Goal: Download file/media

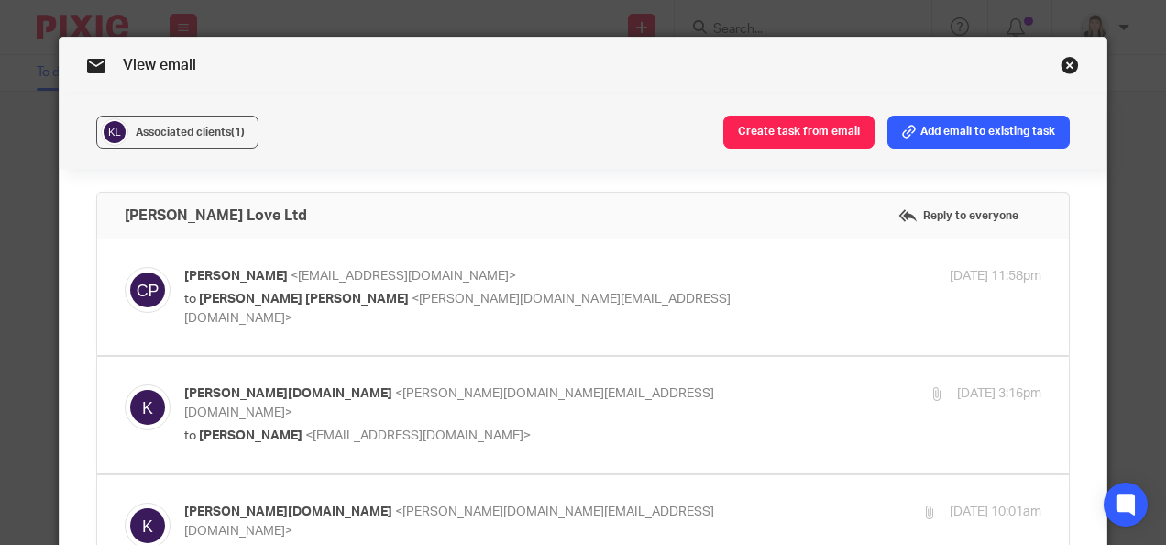
click at [1061, 64] on link "Close this dialog window" at bounding box center [1070, 68] width 18 height 25
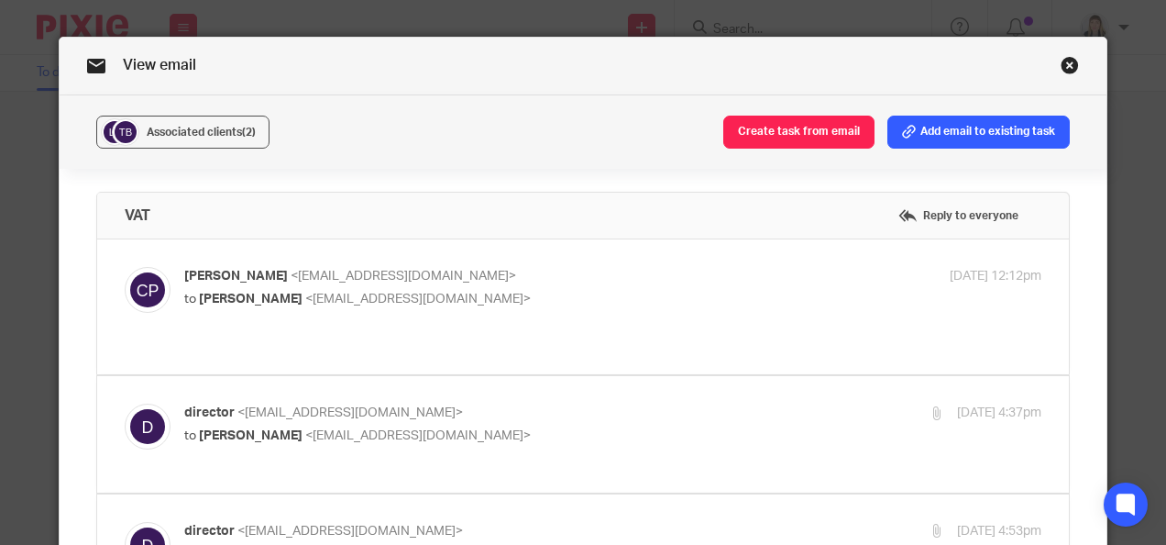
click at [1053, 61] on div "View email" at bounding box center [584, 67] width 1048 height 58
click at [1061, 62] on link "Close this dialog window" at bounding box center [1070, 68] width 18 height 25
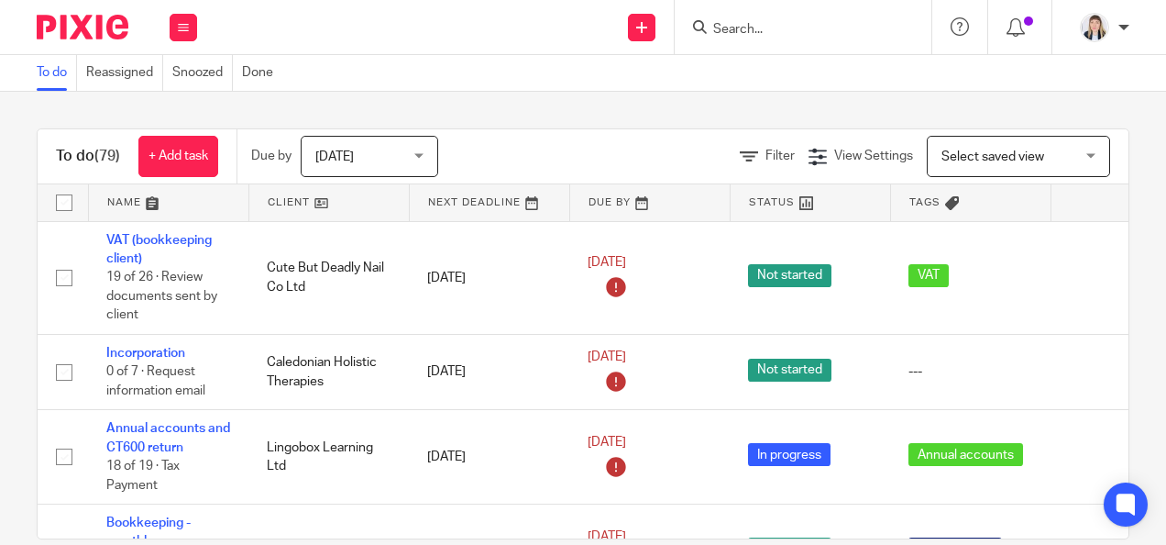
click at [787, 24] on input "Search" at bounding box center [793, 30] width 165 height 17
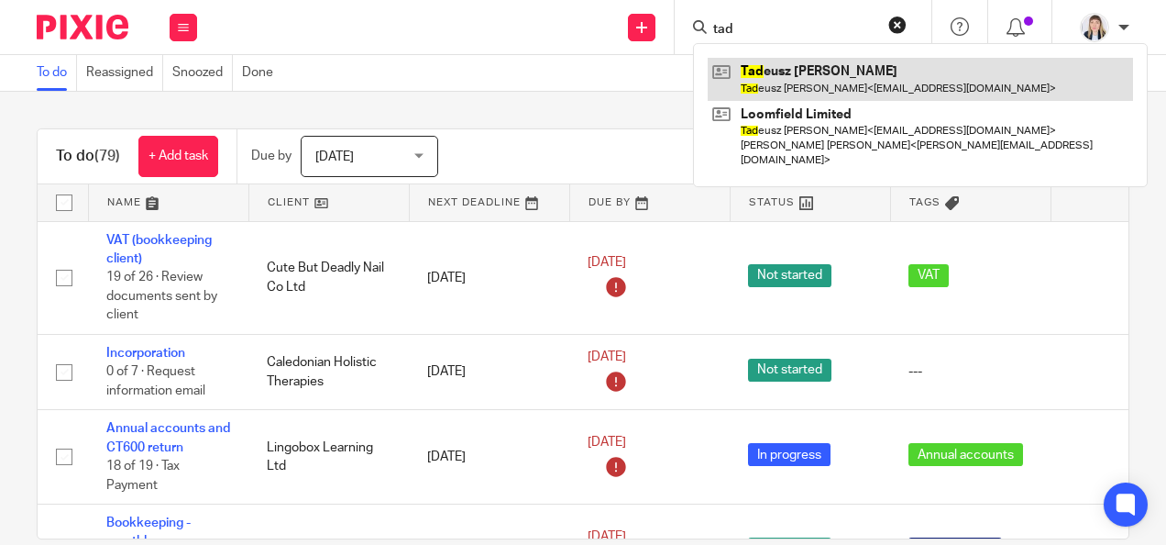
type input "tad"
click at [831, 67] on link at bounding box center [920, 79] width 425 height 42
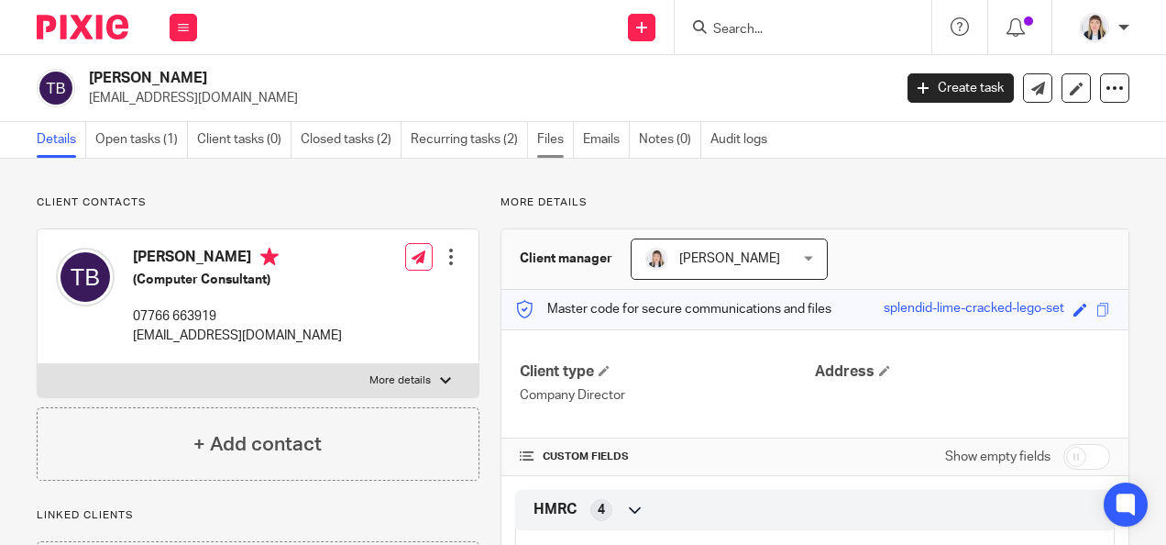
click at [556, 138] on link "Files" at bounding box center [555, 140] width 37 height 36
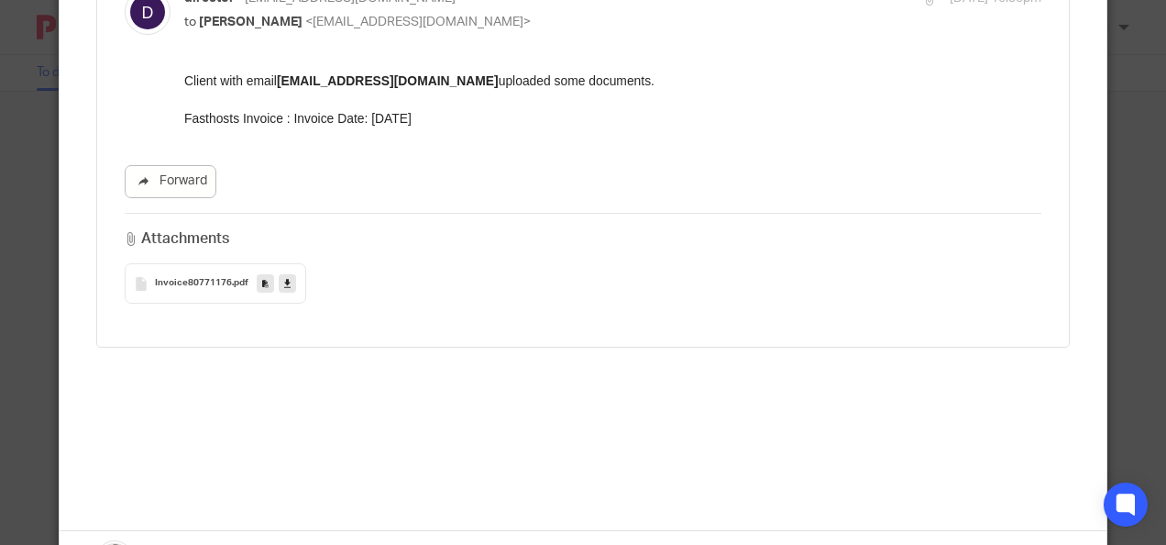
scroll to position [1997, 0]
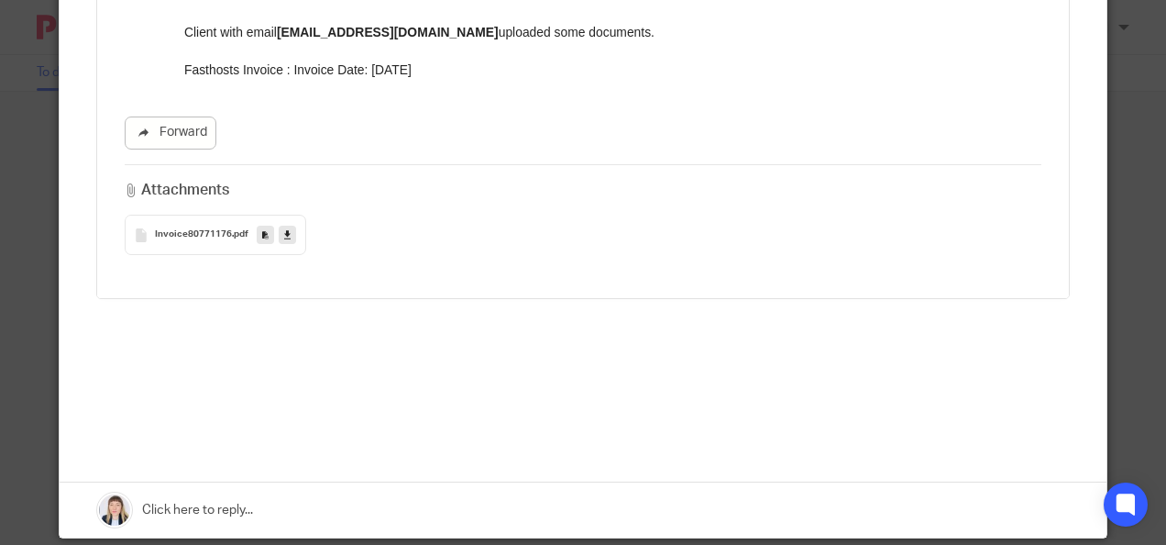
click at [204, 215] on div "Invoice80771176 .pdf" at bounding box center [216, 235] width 182 height 40
click at [280, 226] on link at bounding box center [287, 235] width 17 height 18
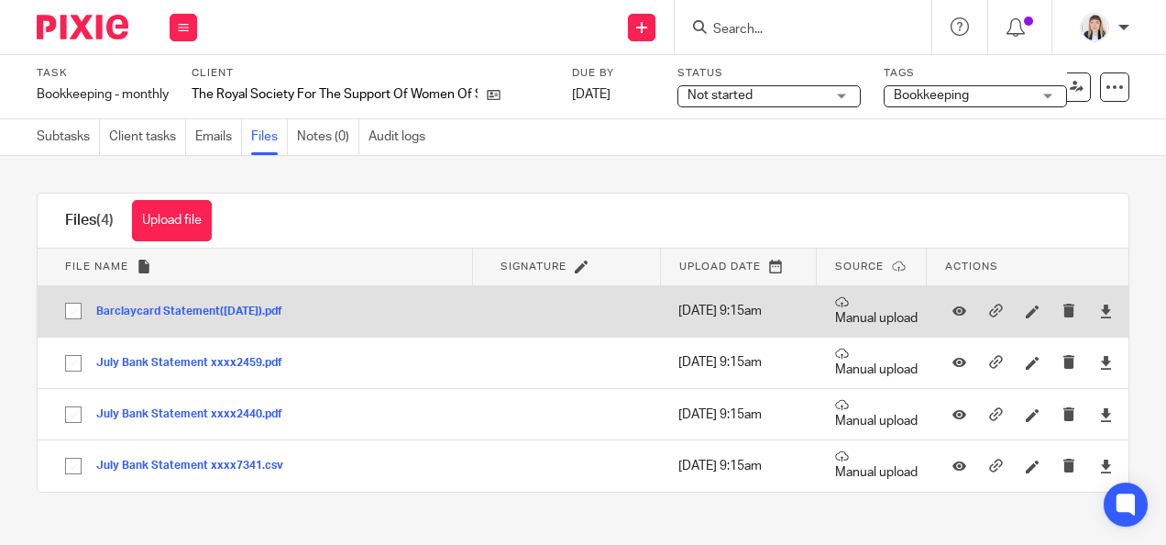
click at [70, 310] on input "checkbox" at bounding box center [73, 310] width 35 height 35
checkbox input "true"
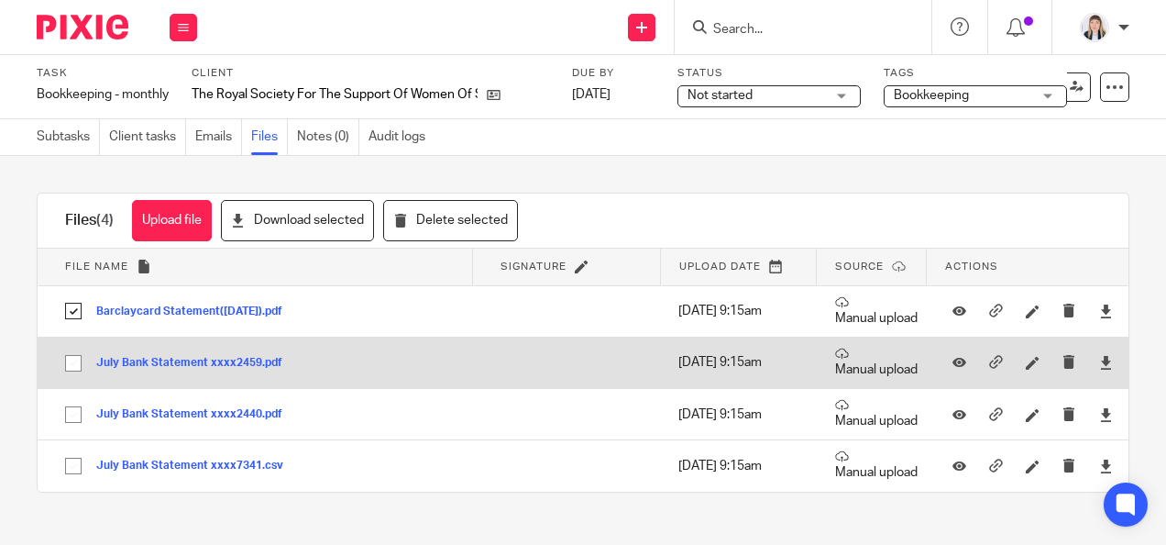
click at [70, 361] on input "checkbox" at bounding box center [73, 363] width 35 height 35
checkbox input "true"
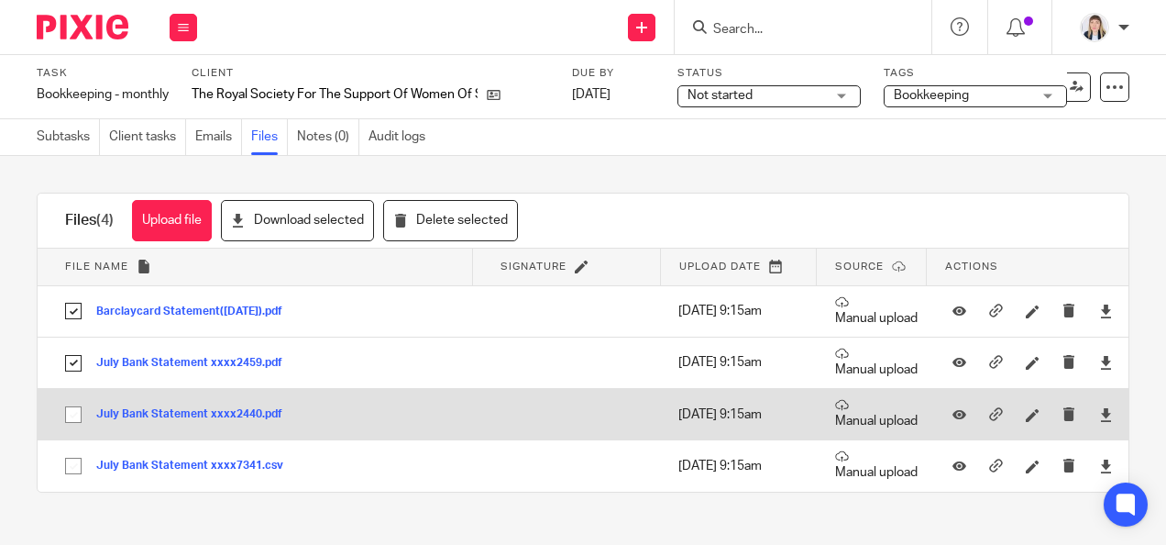
click at [62, 416] on input "checkbox" at bounding box center [73, 414] width 35 height 35
checkbox input "true"
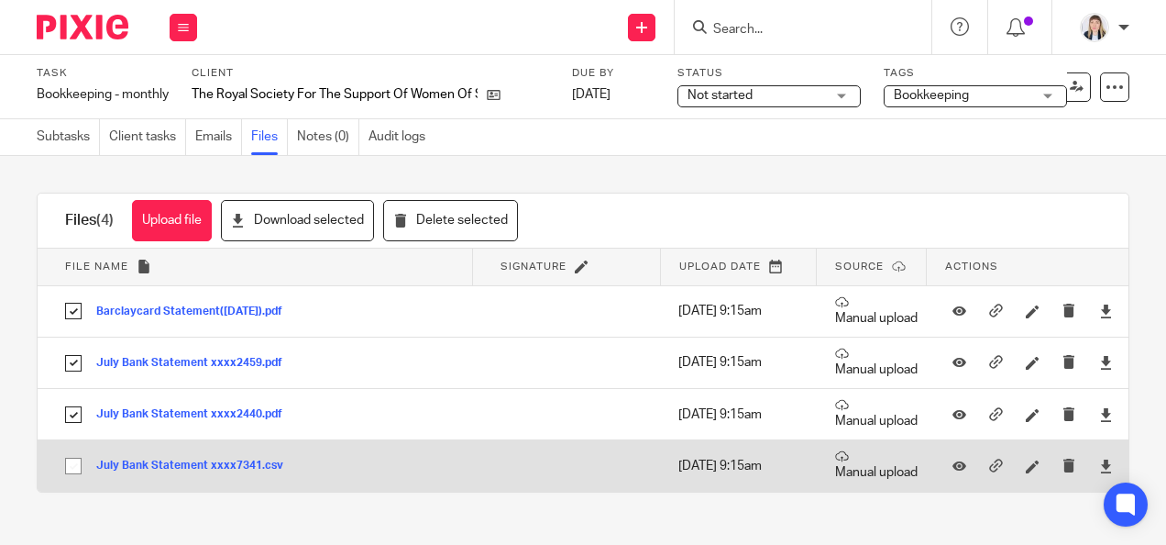
click at [66, 469] on input "checkbox" at bounding box center [73, 465] width 35 height 35
checkbox input "true"
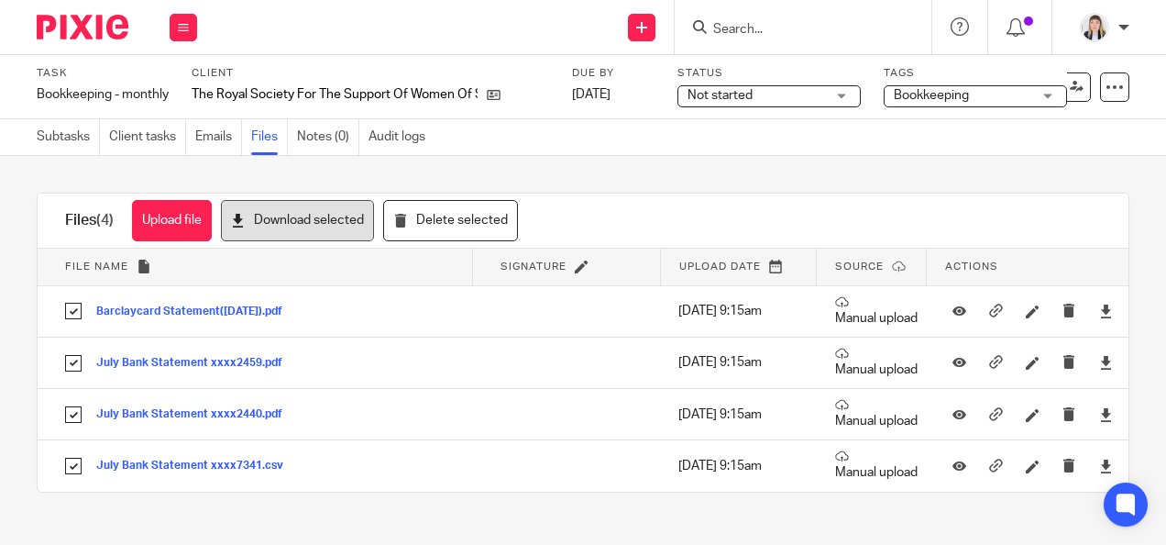
click at [339, 216] on button "Download selected" at bounding box center [297, 220] width 153 height 41
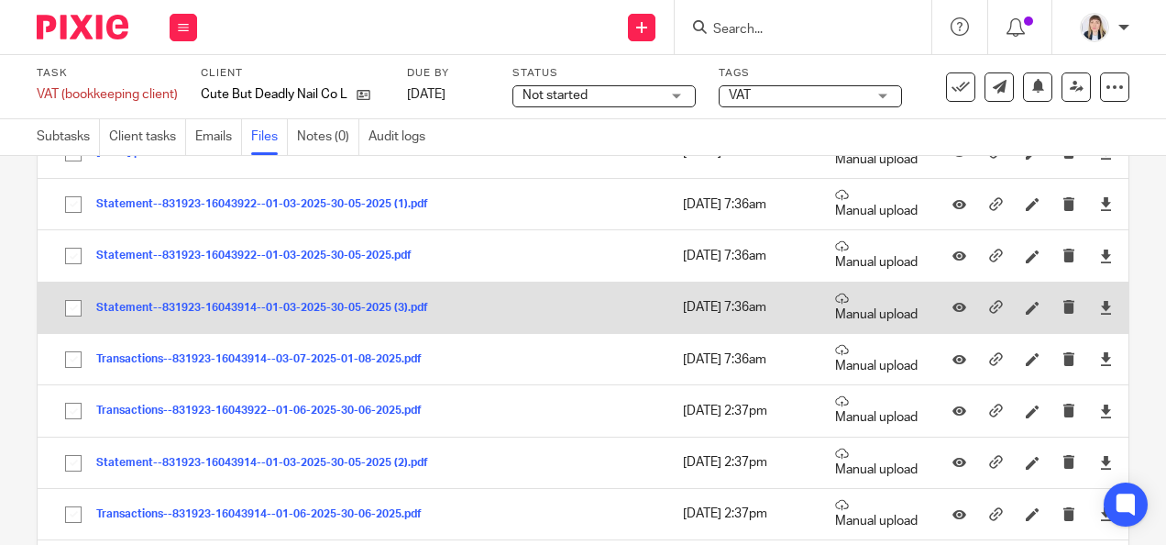
scroll to position [367, 0]
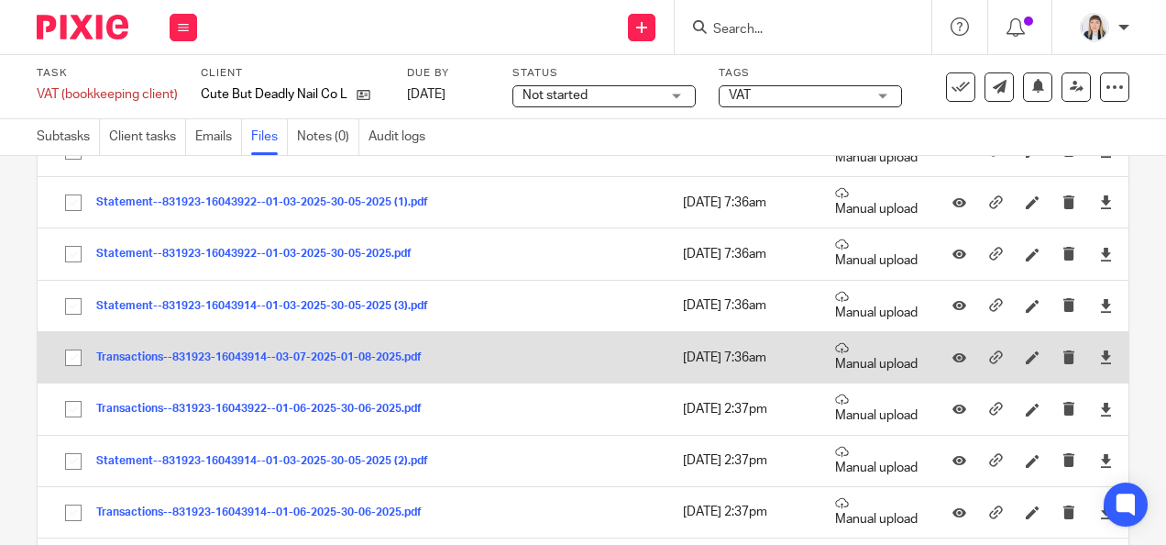
click at [70, 358] on input "checkbox" at bounding box center [73, 357] width 35 height 35
checkbox input "true"
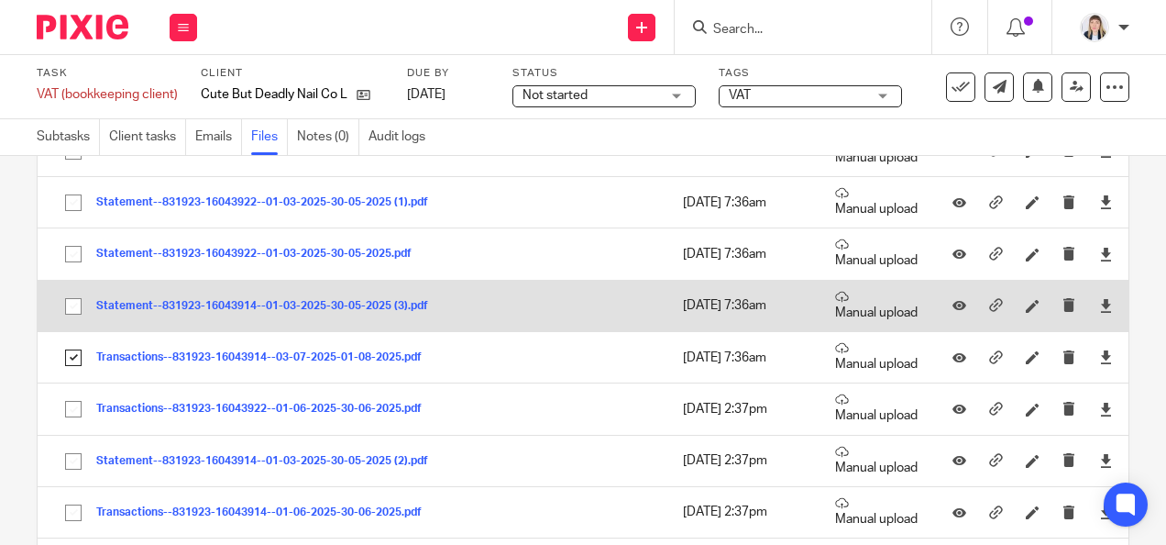
click at [68, 303] on input "checkbox" at bounding box center [73, 306] width 35 height 35
checkbox input "true"
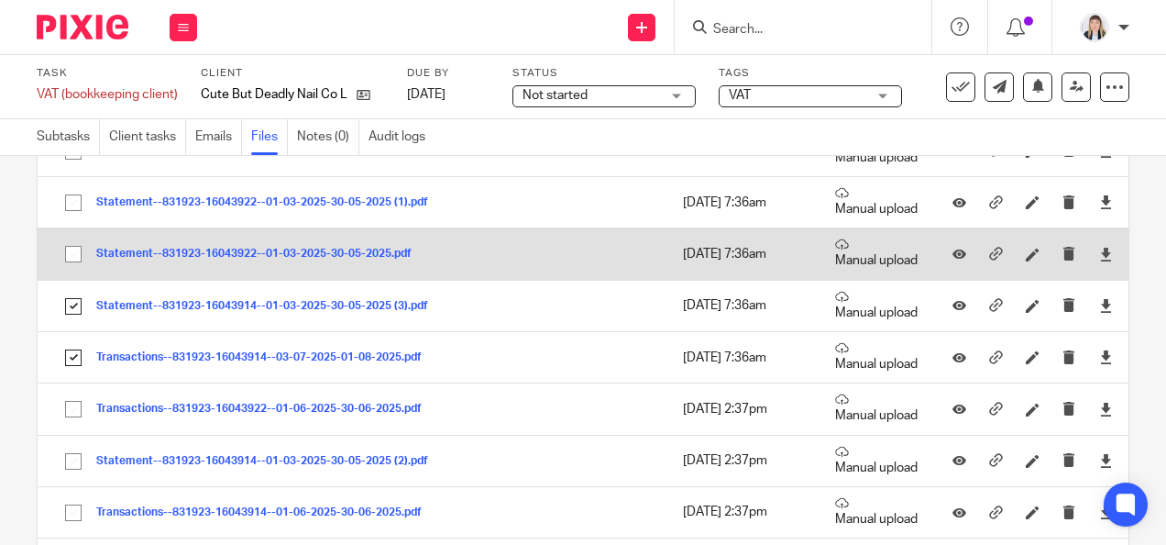
click at [72, 254] on input "checkbox" at bounding box center [73, 254] width 35 height 35
checkbox input "true"
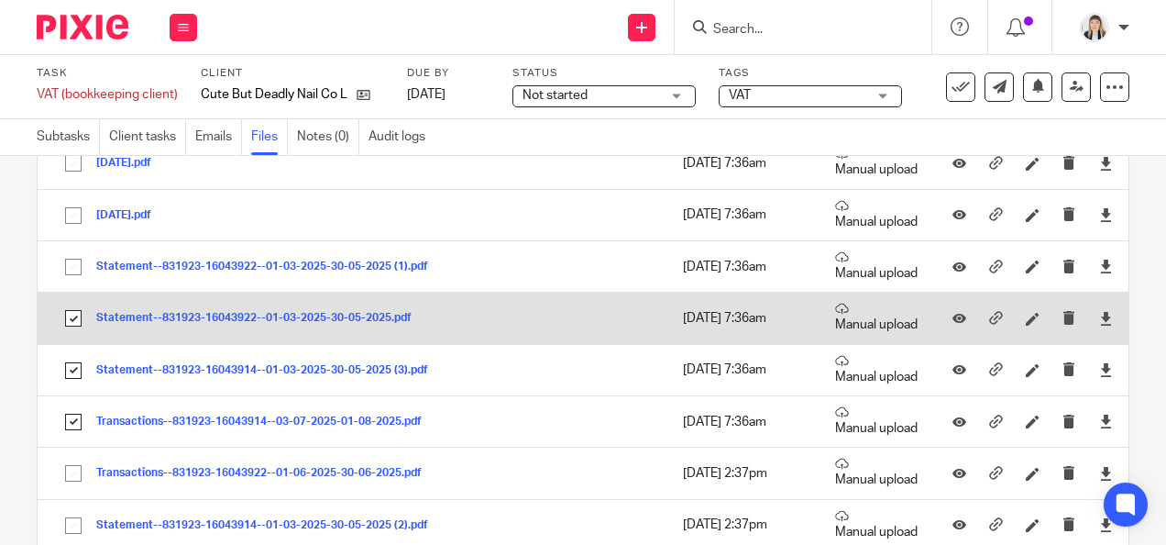
scroll to position [275, 0]
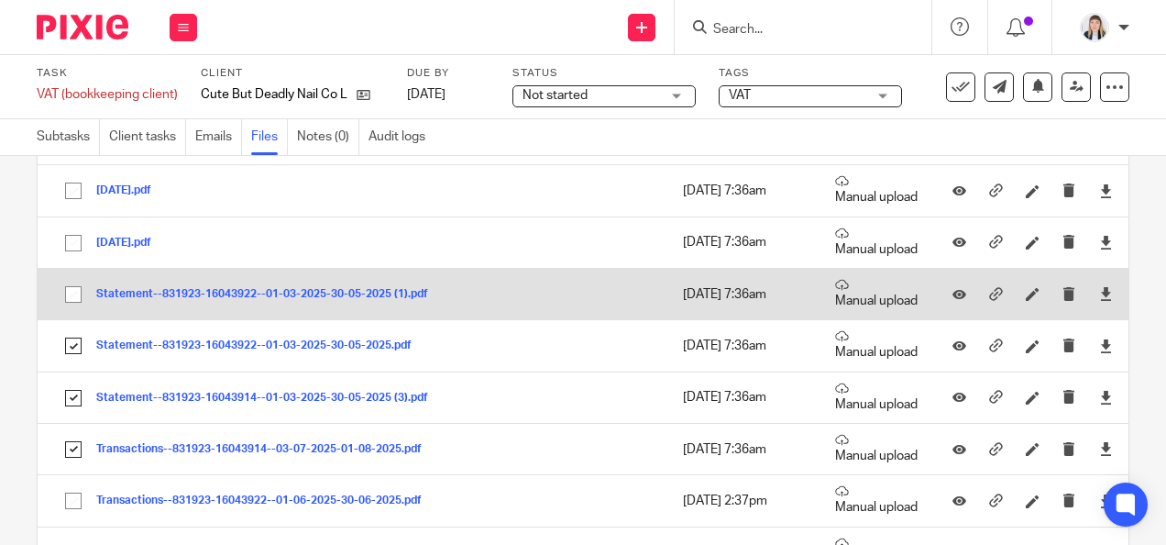
click at [75, 289] on input "checkbox" at bounding box center [73, 294] width 35 height 35
checkbox input "true"
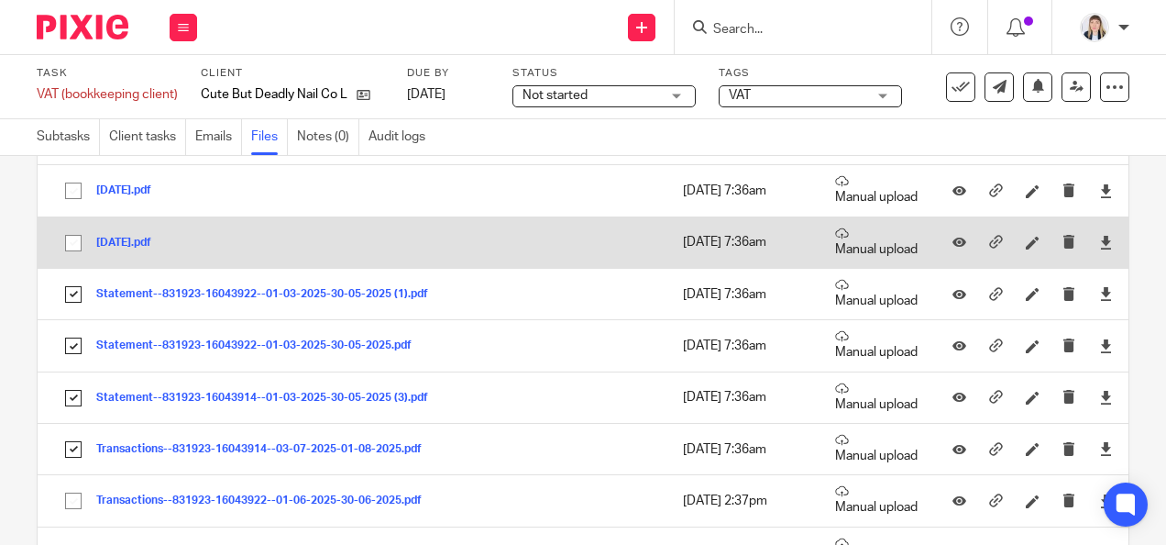
click at [73, 242] on input "checkbox" at bounding box center [73, 243] width 35 height 35
checkbox input "true"
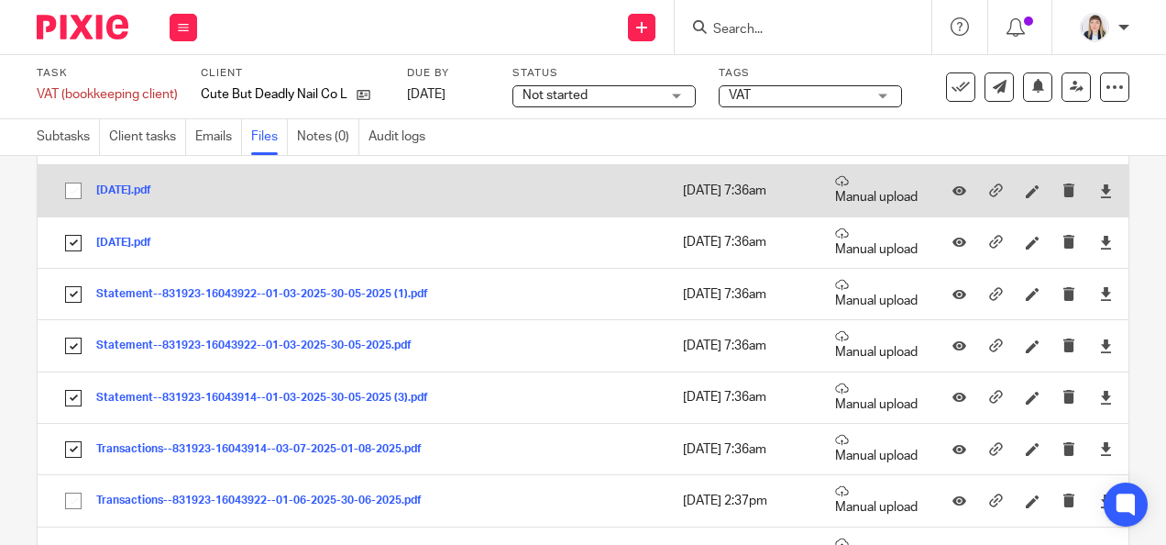
click at [72, 190] on input "checkbox" at bounding box center [73, 190] width 35 height 35
checkbox input "true"
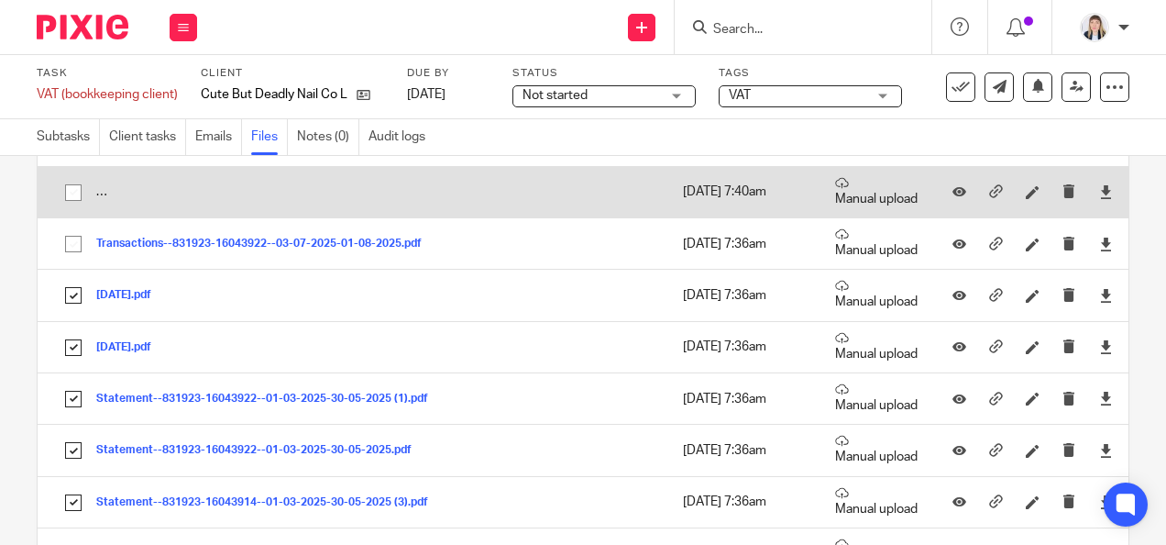
scroll to position [0, 0]
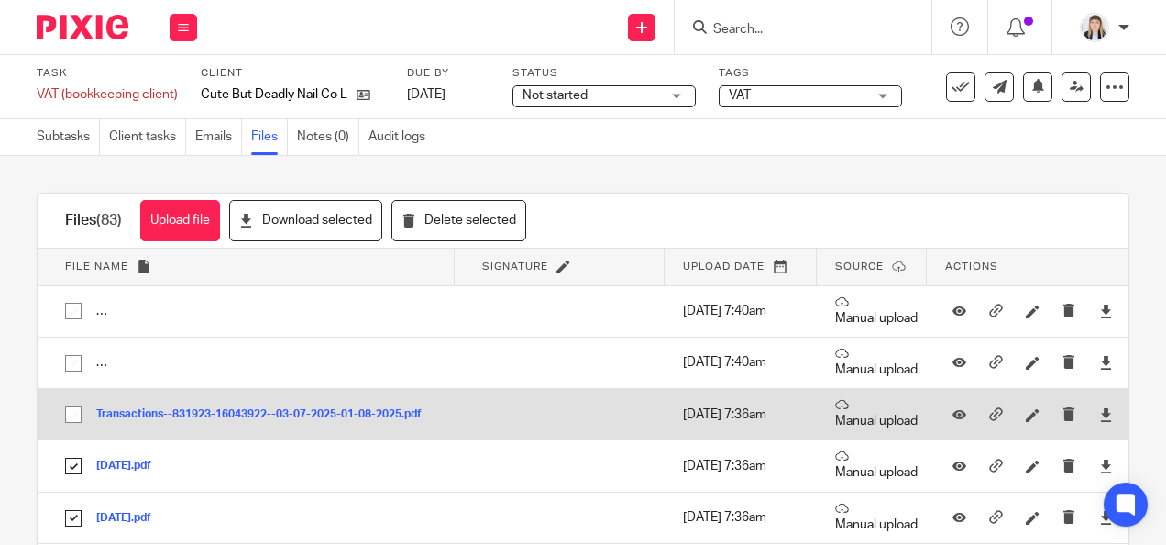
click at [72, 420] on input "checkbox" at bounding box center [73, 414] width 35 height 35
checkbox input "true"
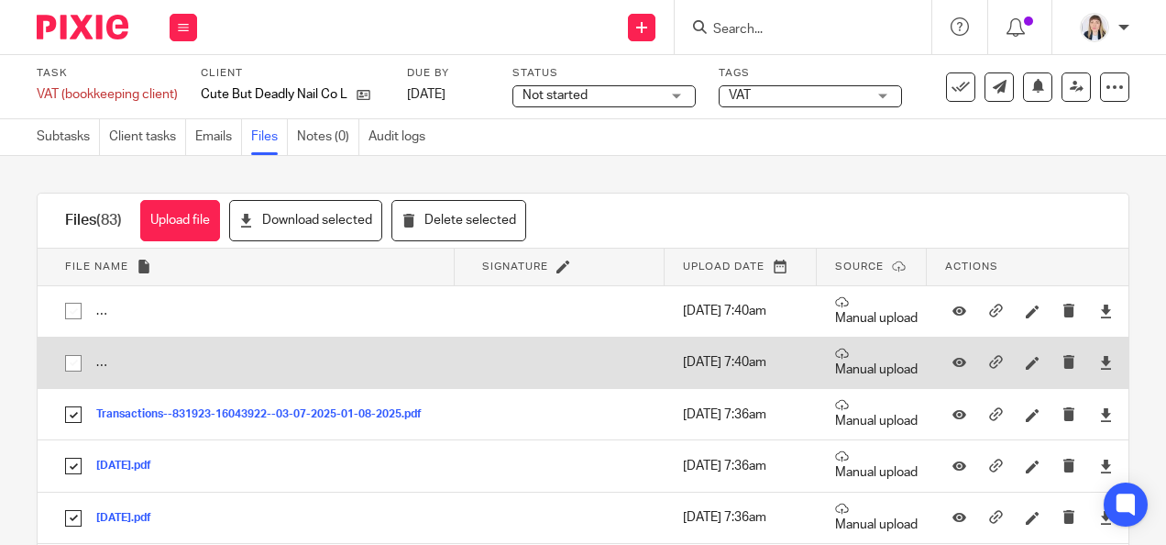
click at [70, 365] on input "checkbox" at bounding box center [73, 363] width 35 height 35
checkbox input "true"
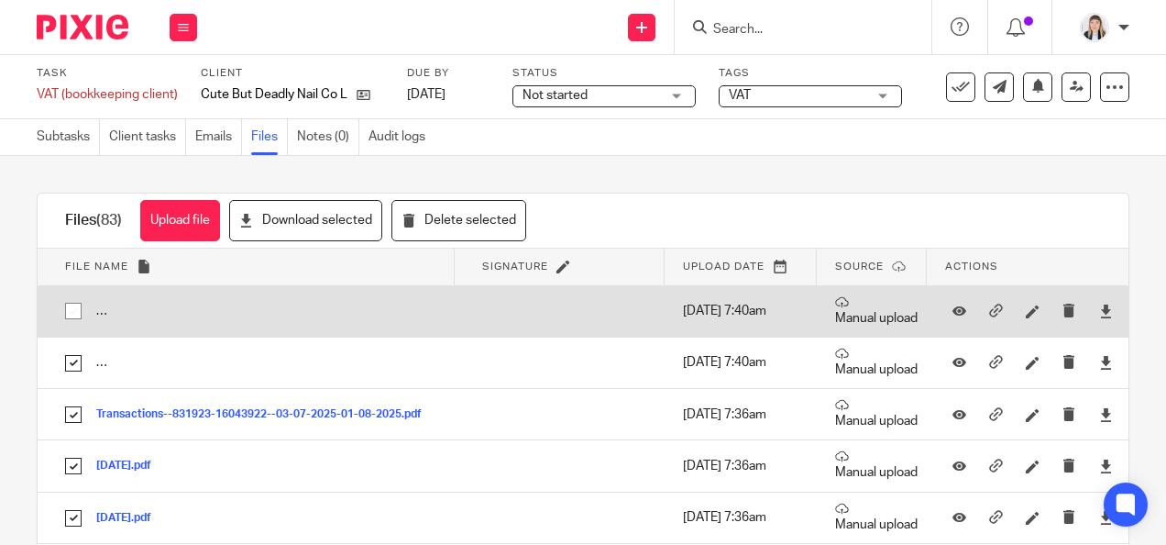
click at [72, 311] on input "checkbox" at bounding box center [73, 310] width 35 height 35
checkbox input "true"
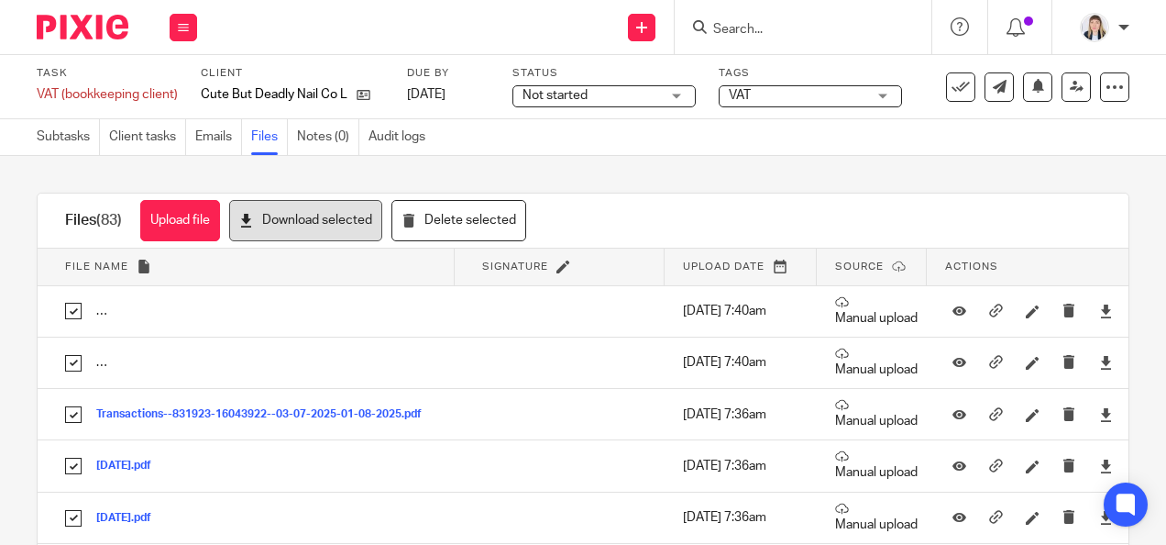
click at [345, 233] on button "Download selected" at bounding box center [305, 220] width 153 height 41
